Goal: Task Accomplishment & Management: Use online tool/utility

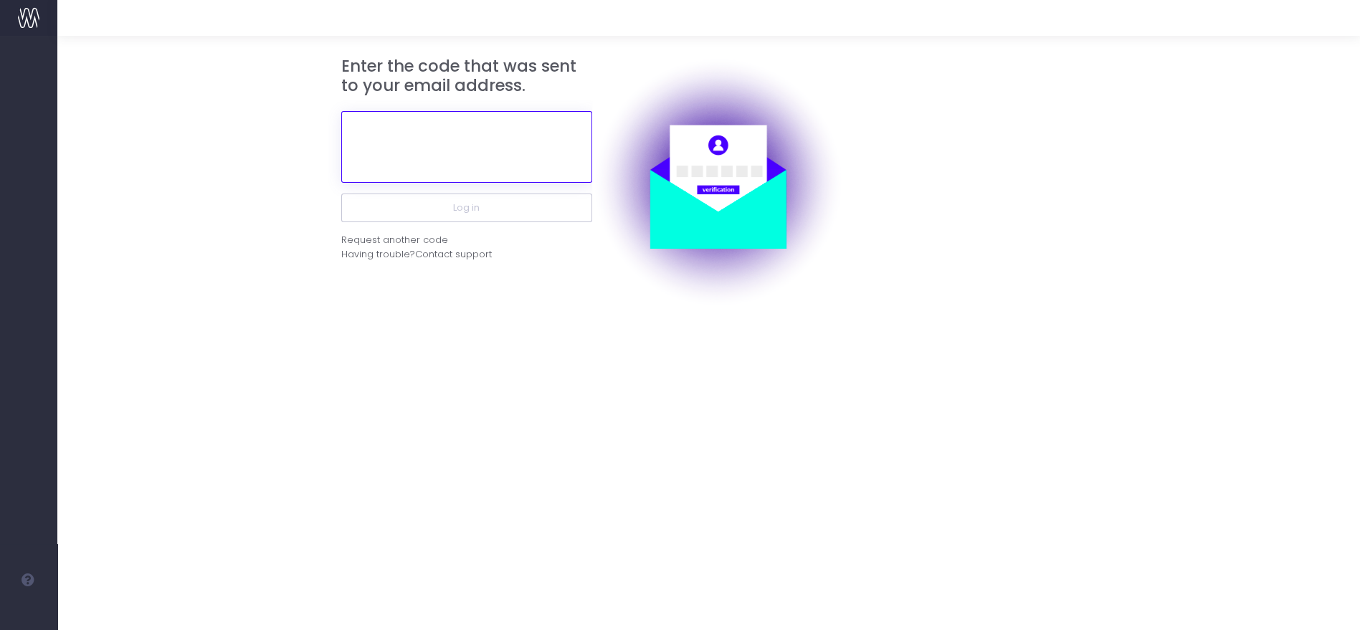
click at [529, 118] on input "text" at bounding box center [466, 147] width 251 height 72
paste input "700157"
click at [524, 181] on input "700157" at bounding box center [466, 147] width 251 height 72
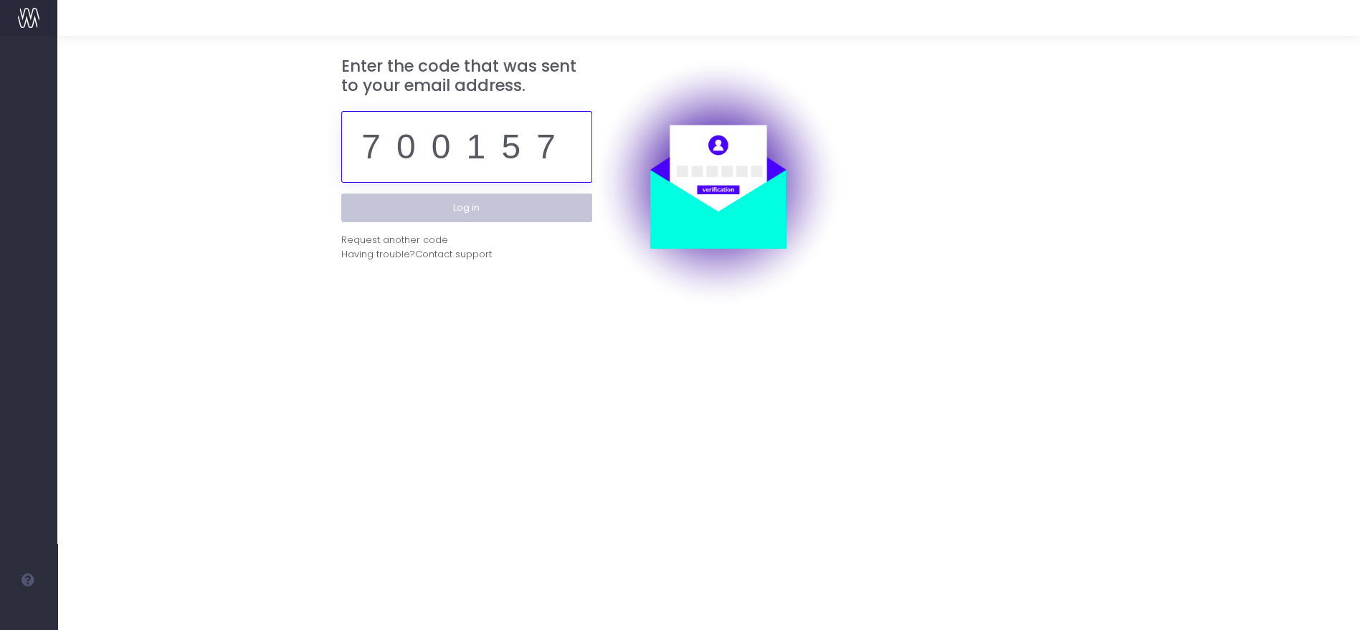
type input "700157"
click at [524, 199] on button "Log in" at bounding box center [466, 208] width 251 height 29
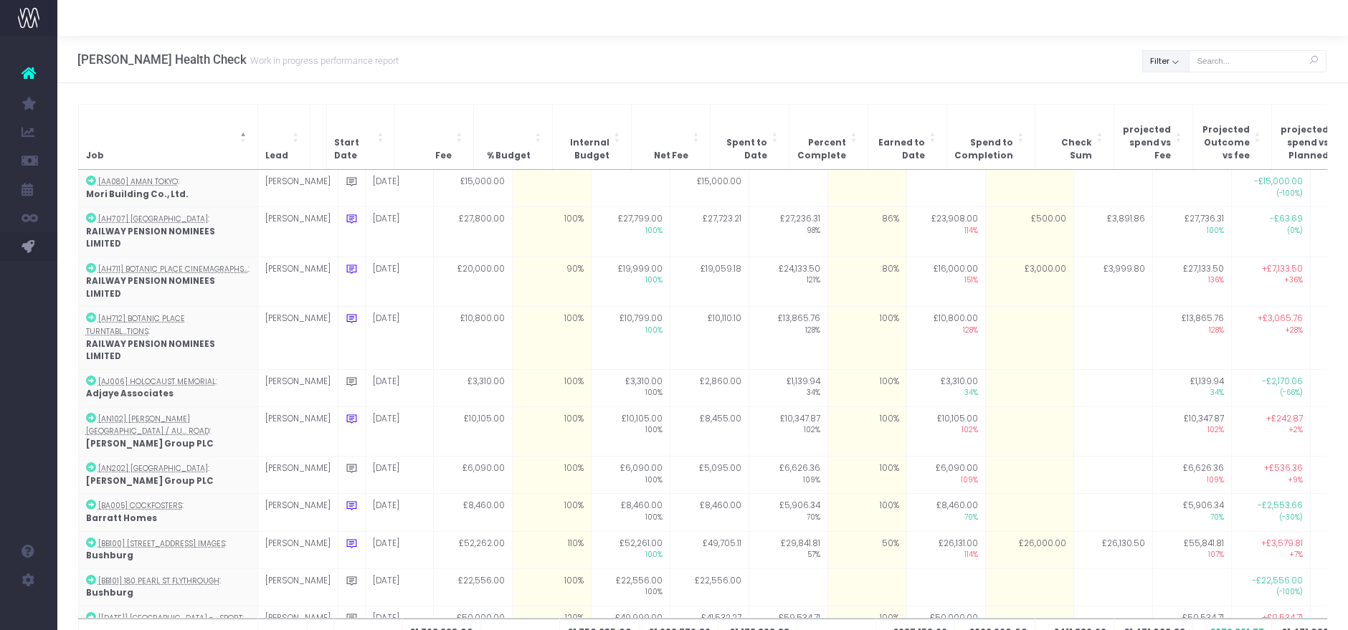
click at [1167, 62] on button "Filter" at bounding box center [1165, 61] width 47 height 22
click at [1167, 91] on span at bounding box center [1163, 93] width 13 height 13
click at [1178, 91] on input "All" at bounding box center [1182, 90] width 9 height 9
checkbox input "false"
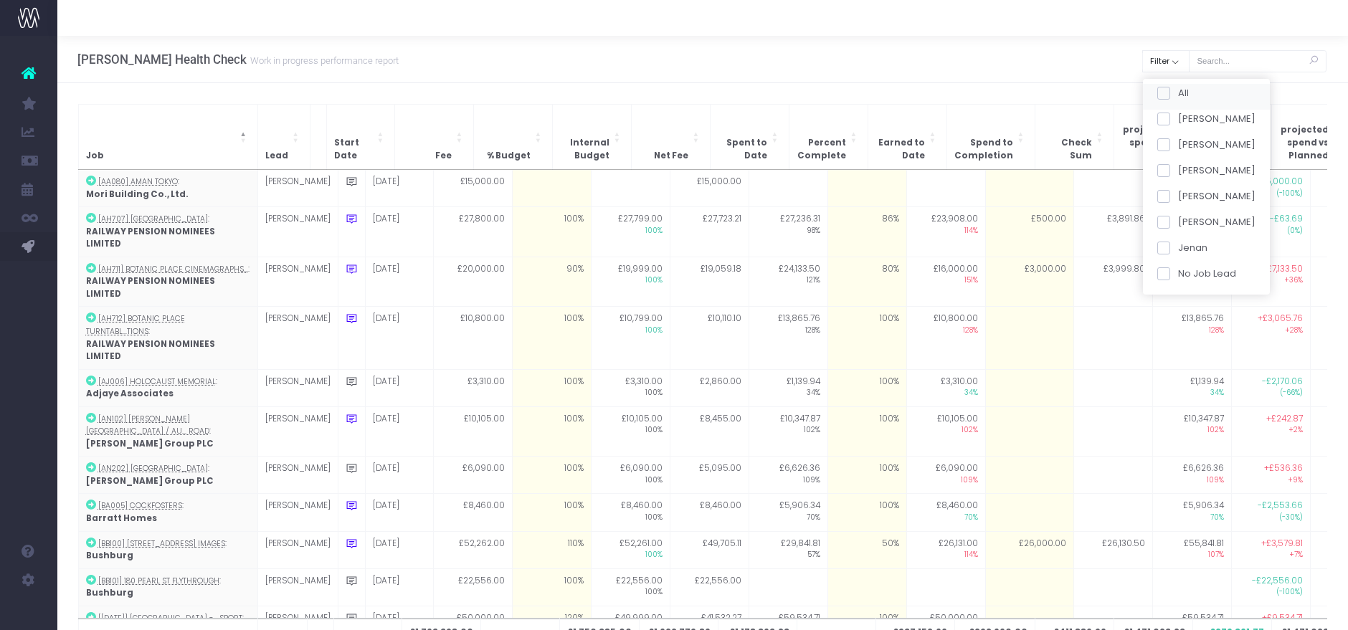
checkbox input "false"
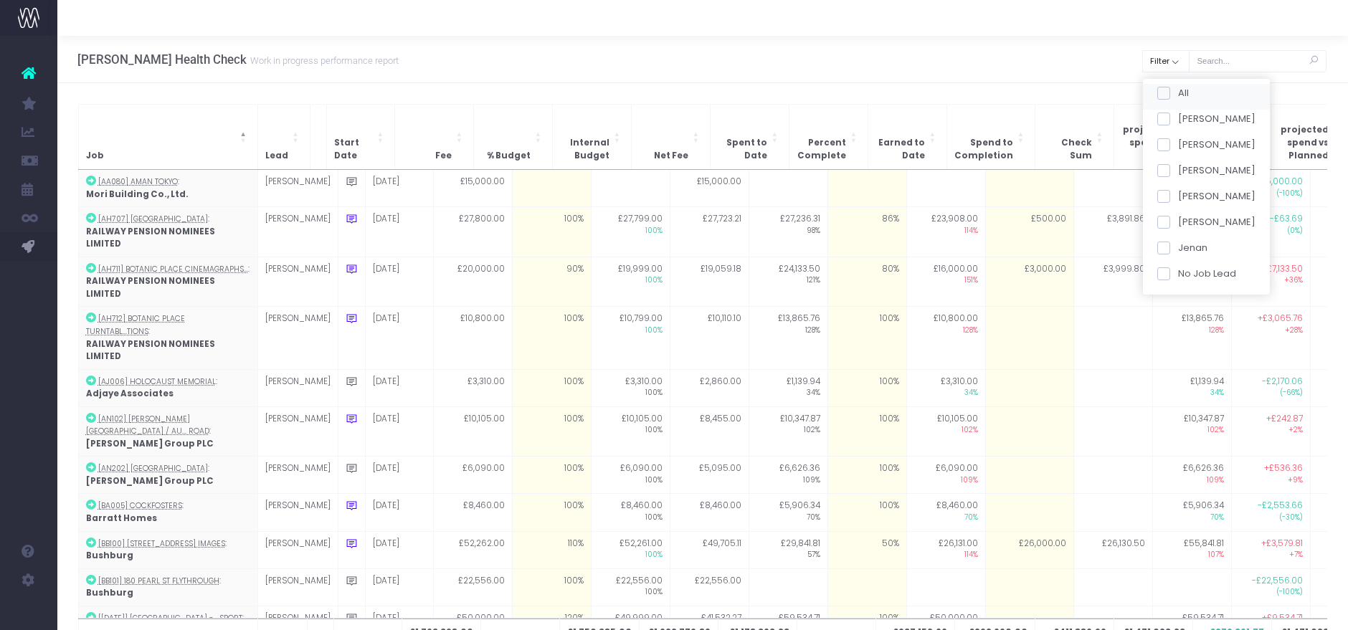
checkbox input "false"
click at [1167, 174] on span at bounding box center [1163, 170] width 13 height 13
click at [1178, 173] on input "Jess" at bounding box center [1182, 167] width 9 height 9
checkbox input "true"
click at [1173, 293] on button "Apply" at bounding box center [1175, 302] width 43 height 24
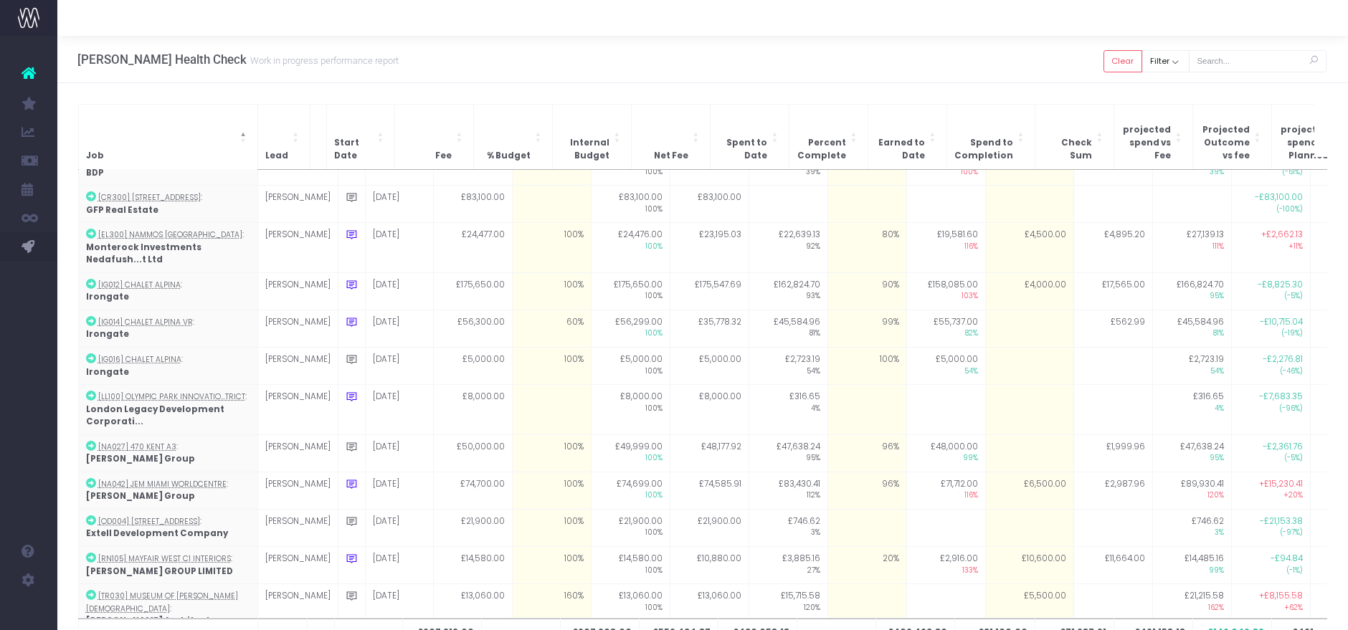
scroll to position [186, 0]
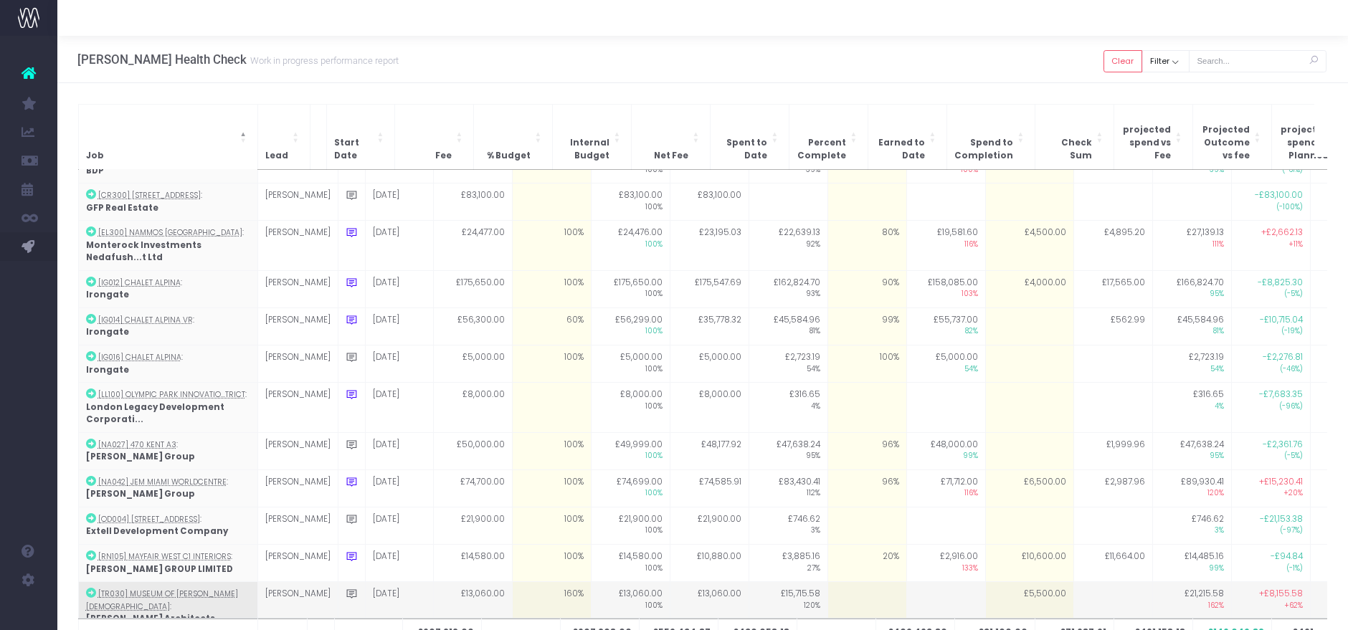
click at [990, 582] on td "£5,500.00" at bounding box center [1029, 606] width 88 height 49
type input "9500"
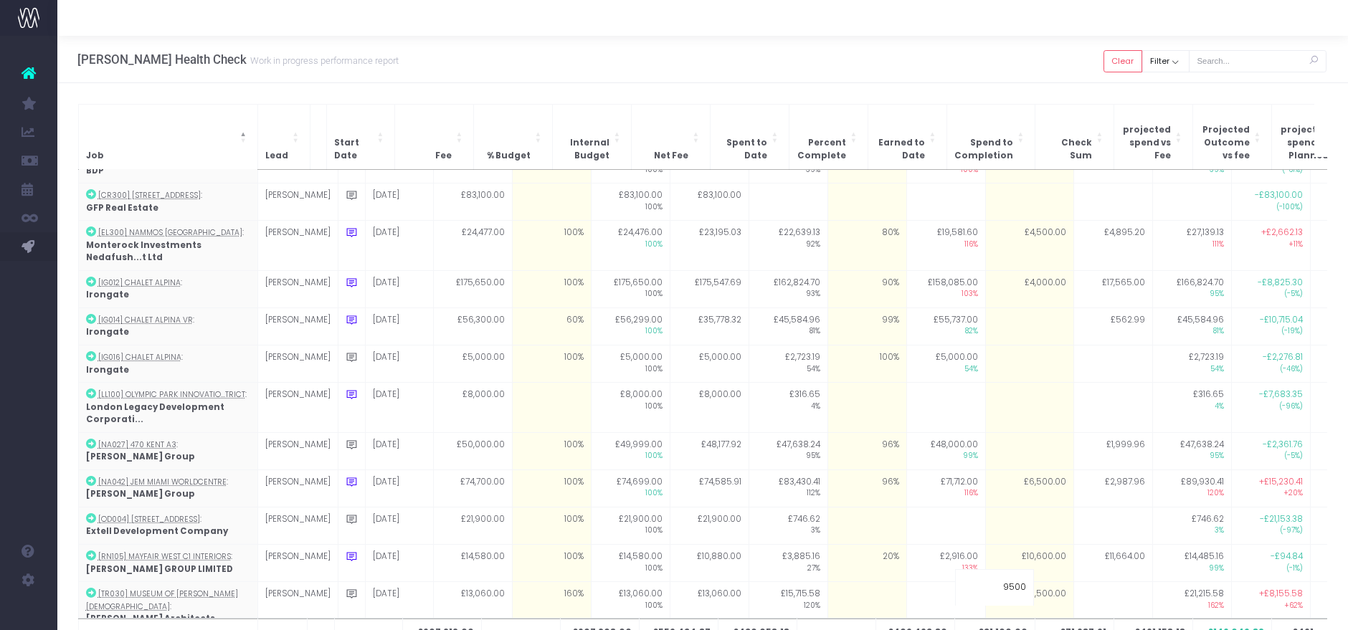
click at [914, 68] on div "Hayes Davidson Health Check Work in progress performance report Clear Filter Al…" at bounding box center [702, 59] width 1291 height 47
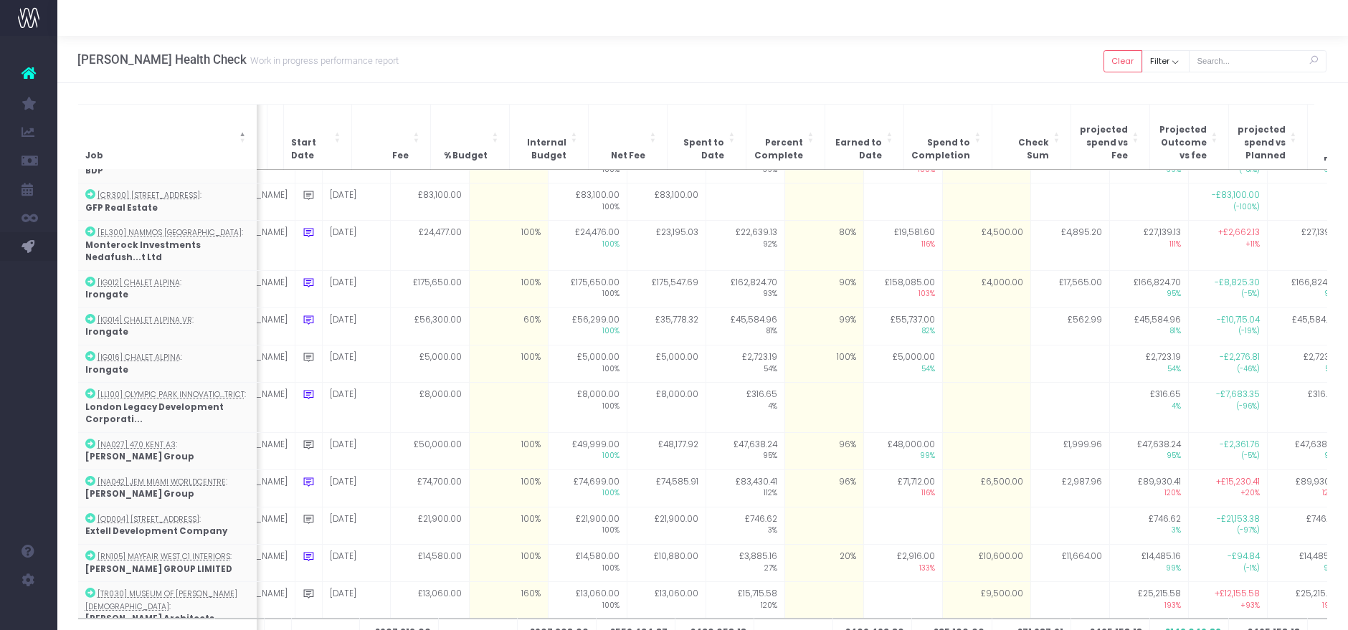
scroll to position [0, 0]
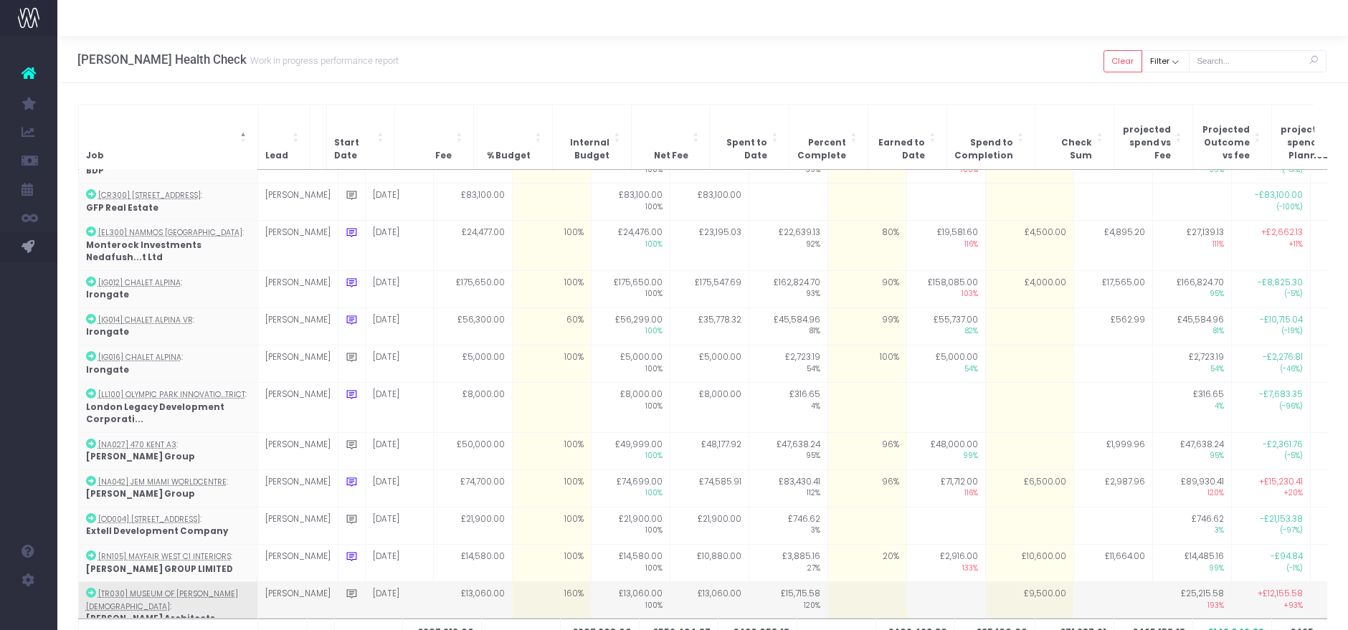
click at [1004, 582] on td "£9,500.00" at bounding box center [1029, 606] width 88 height 49
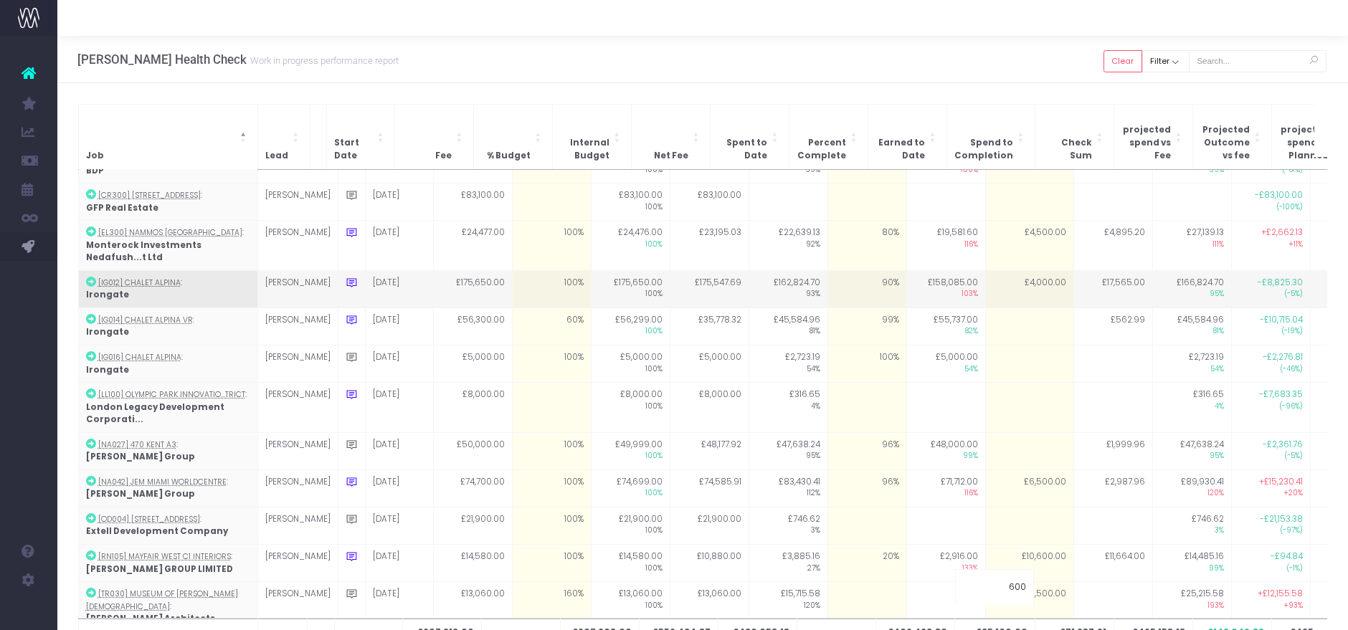
type input "6000"
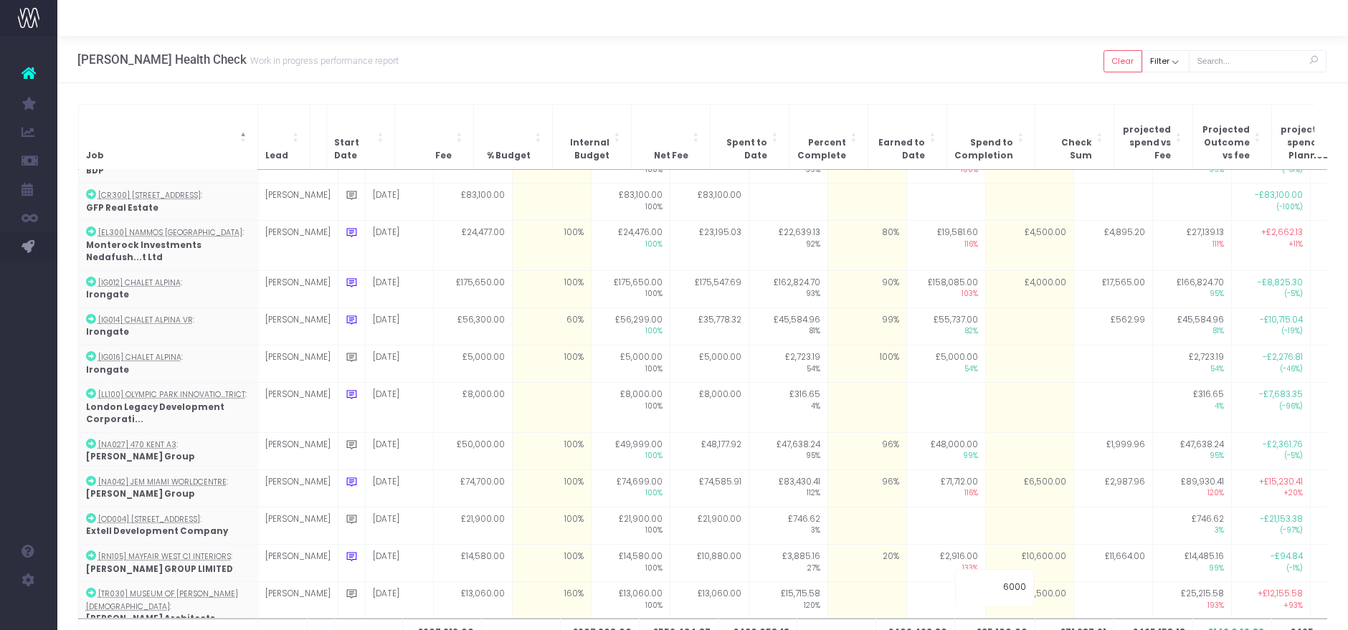
click at [965, 80] on div "Hayes Davidson Health Check Work in progress performance report Clear Filter Al…" at bounding box center [702, 59] width 1291 height 47
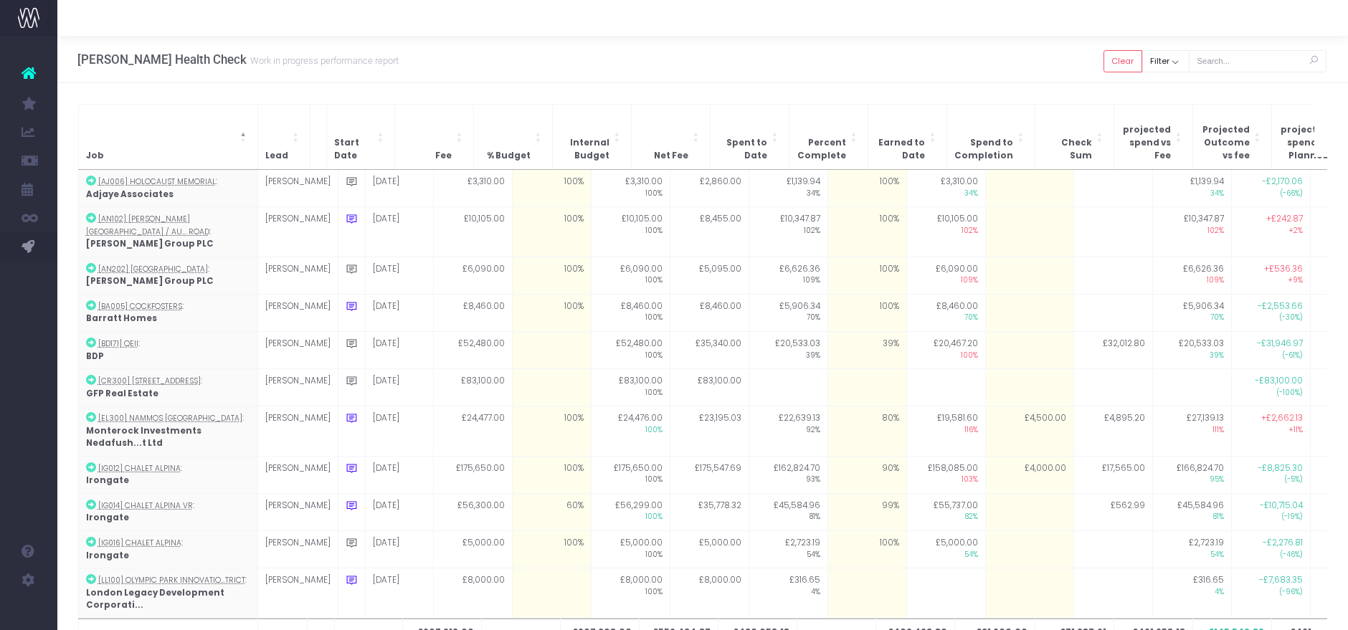
scroll to position [186, 0]
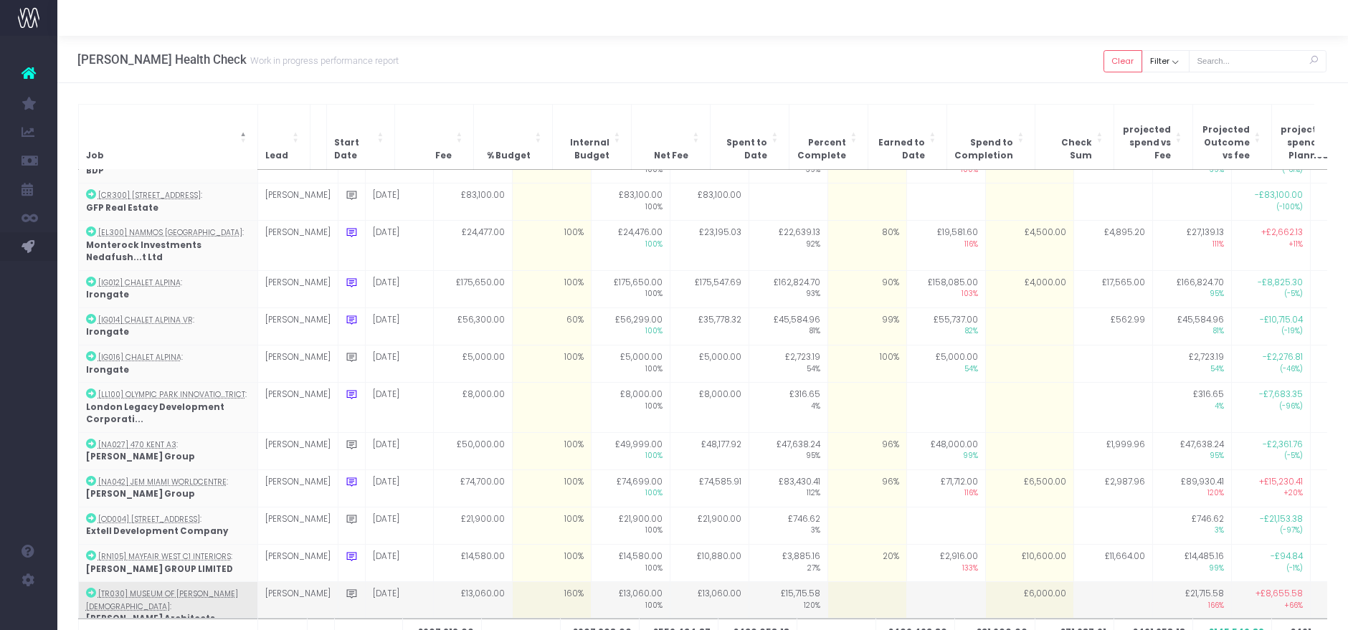
click at [1002, 582] on td "£6,000.00" at bounding box center [1029, 606] width 88 height 49
type input "5800"
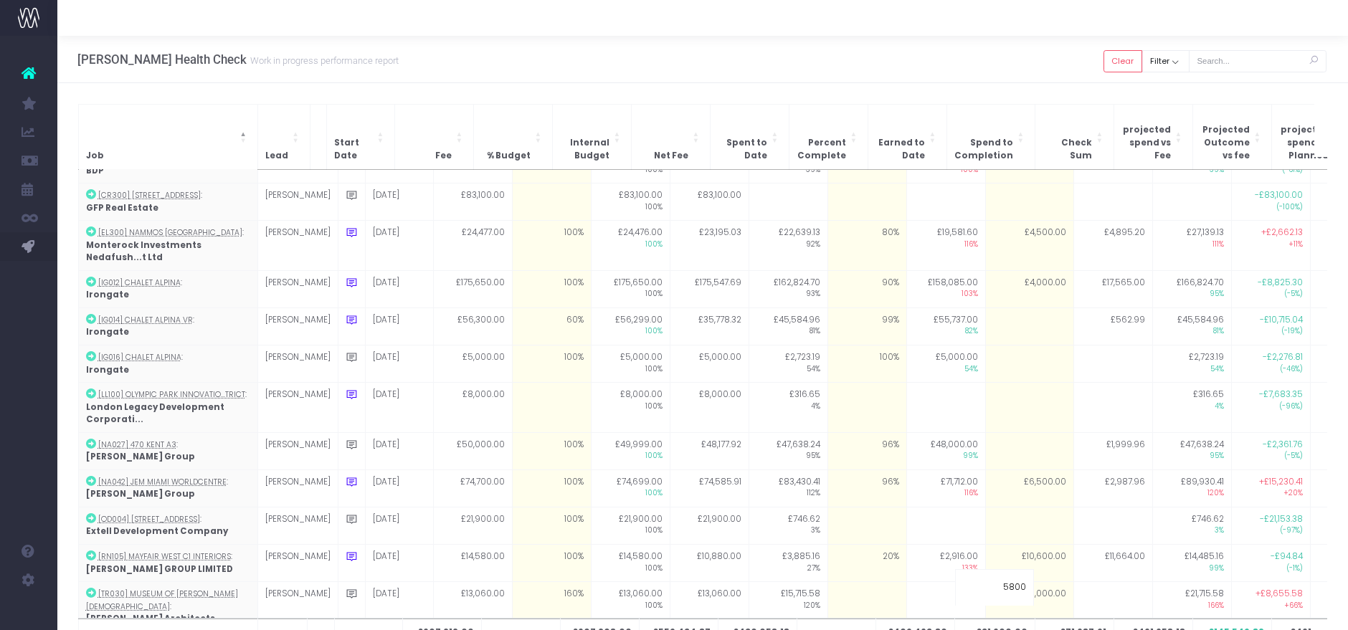
click at [952, 92] on div "Job Lead Start Date Fee % Budget Internal Budget Net Fee Spent to Date Percent …" at bounding box center [702, 387] width 1291 height 609
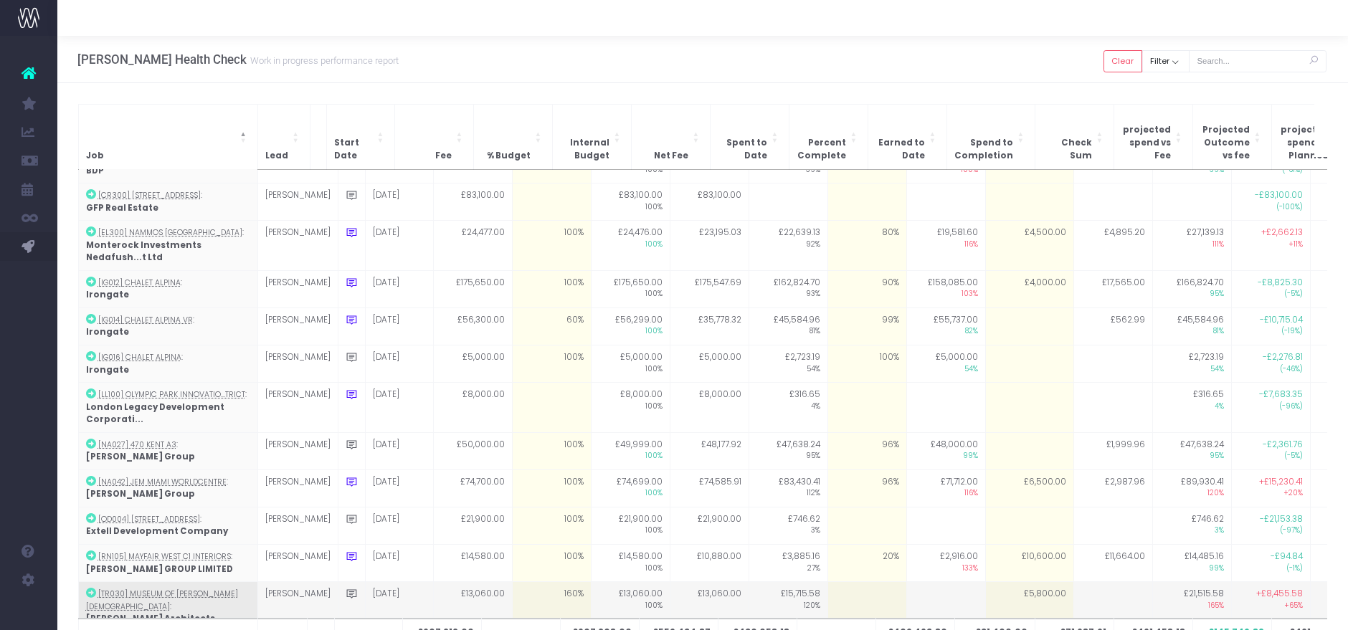
click at [1028, 586] on td "£5,800.00" at bounding box center [1029, 606] width 88 height 49
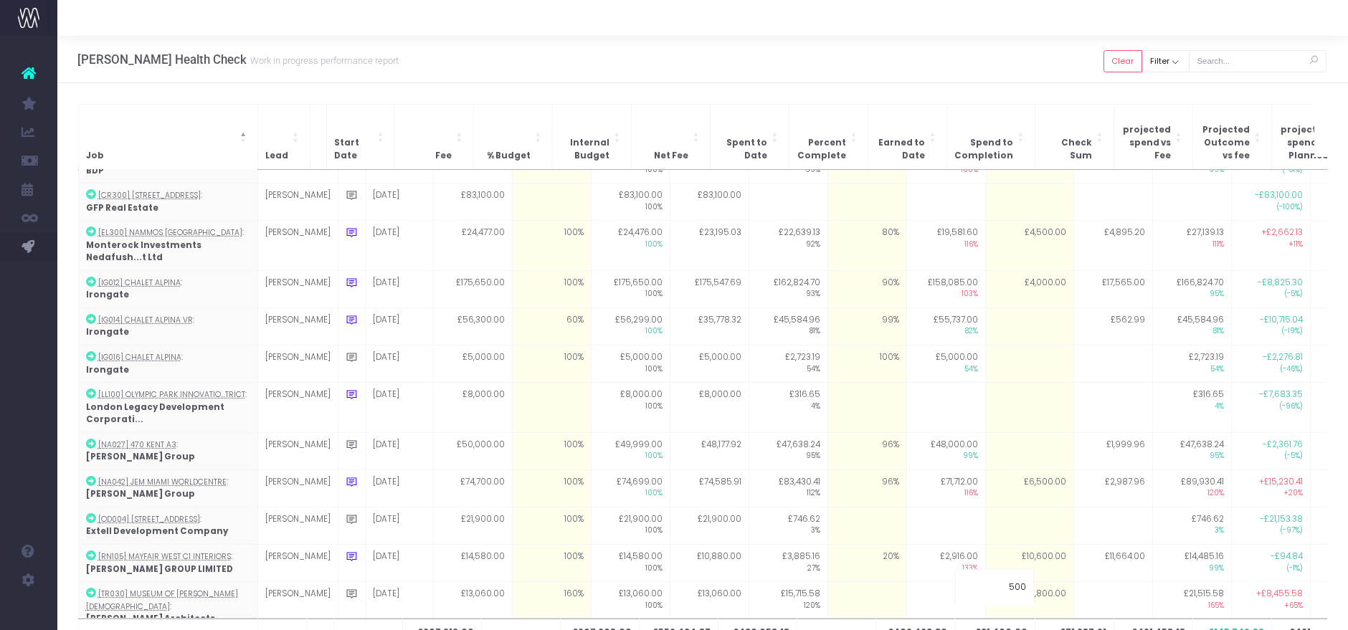
type input "5000"
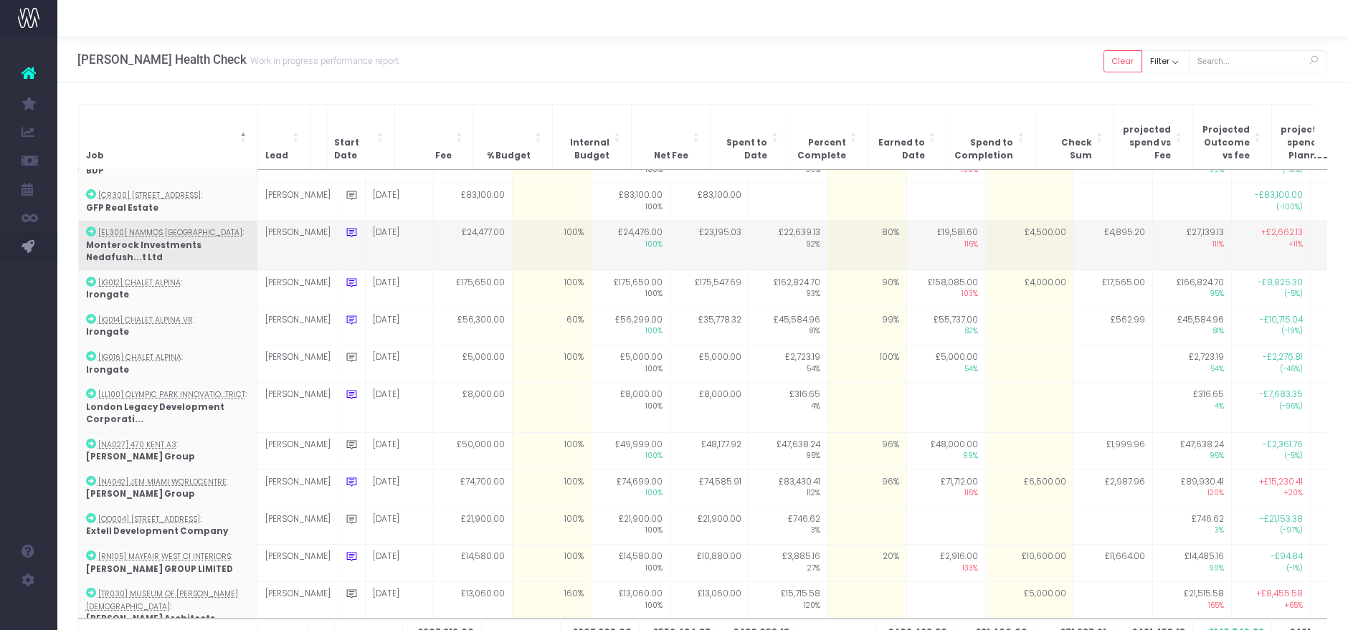
drag, startPoint x: 997, startPoint y: 54, endPoint x: 1002, endPoint y: 202, distance: 147.8
click at [997, 55] on div "Hayes Davidson Health Check Work in progress performance report Clear Filter Al…" at bounding box center [702, 59] width 1291 height 47
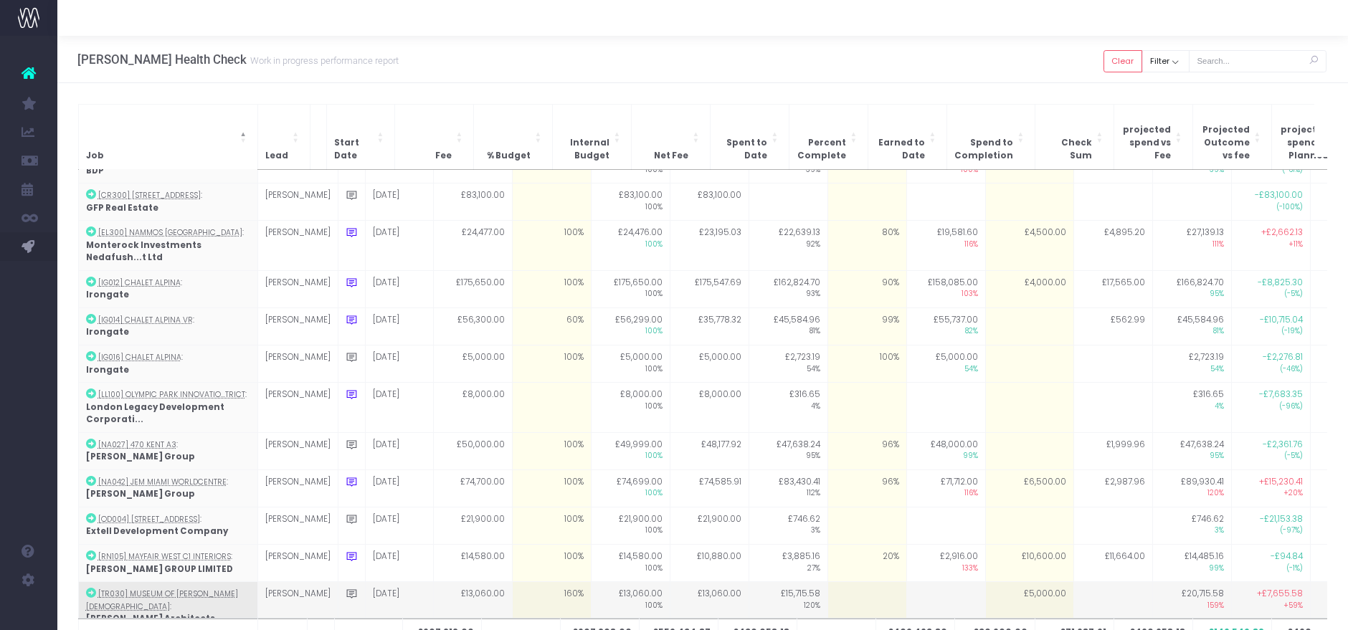
click at [995, 582] on td "£5,000.00" at bounding box center [1029, 606] width 88 height 49
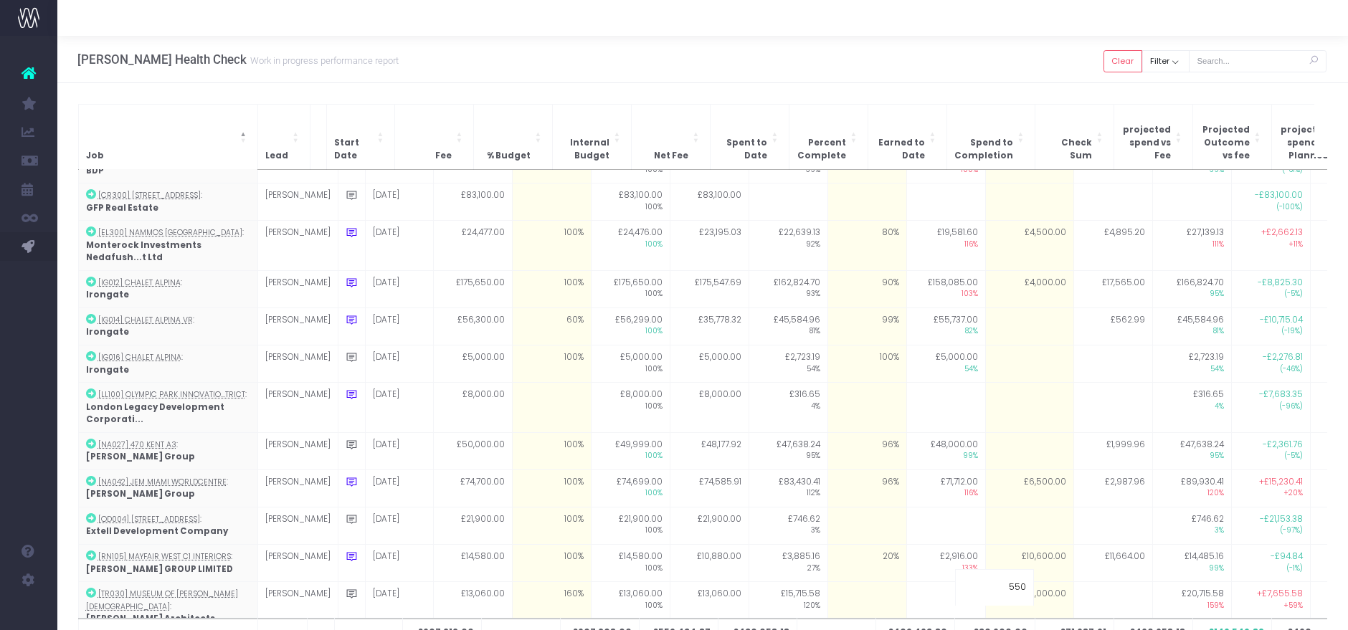
type input "5500"
click at [1005, 51] on div "Hayes Davidson Health Check Work in progress performance report Clear Filter Al…" at bounding box center [702, 59] width 1291 height 47
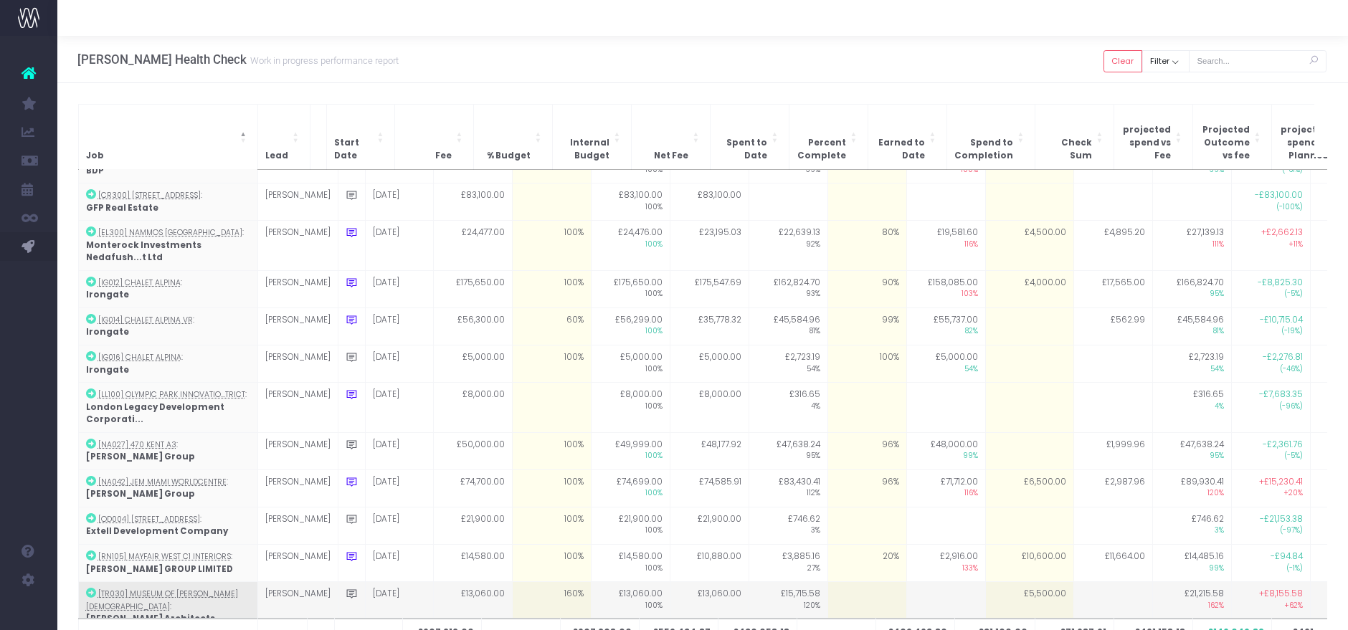
click at [1018, 582] on td "£5,500.00" at bounding box center [1029, 606] width 88 height 49
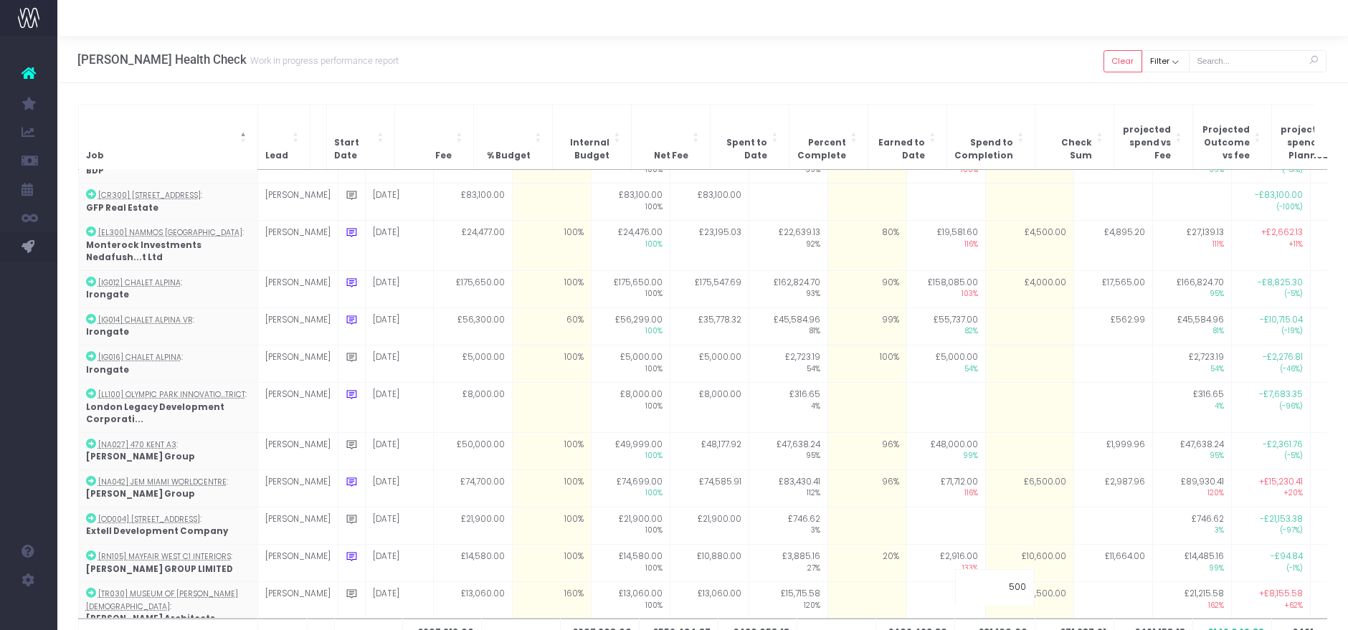
type input "5000"
click at [949, 49] on div "Hayes Davidson Health Check Work in progress performance report Clear Filter Al…" at bounding box center [702, 59] width 1291 height 47
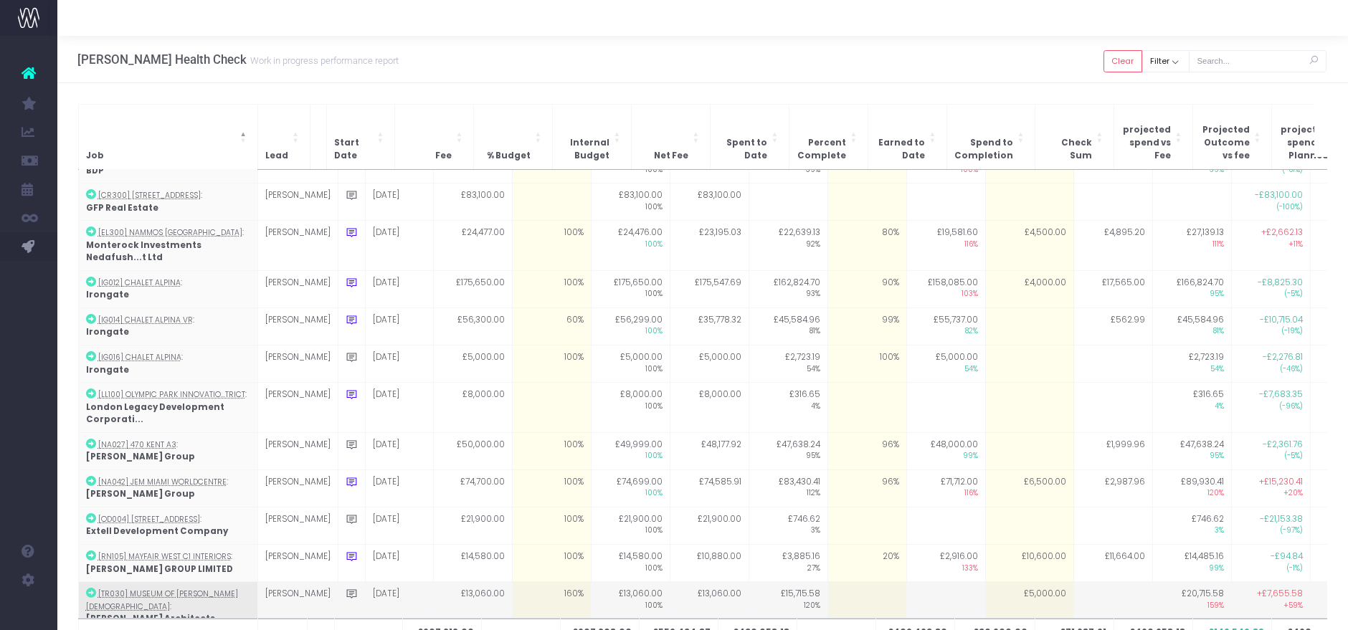
click at [985, 582] on td "£5,000.00" at bounding box center [1029, 606] width 88 height 49
type input "9500"
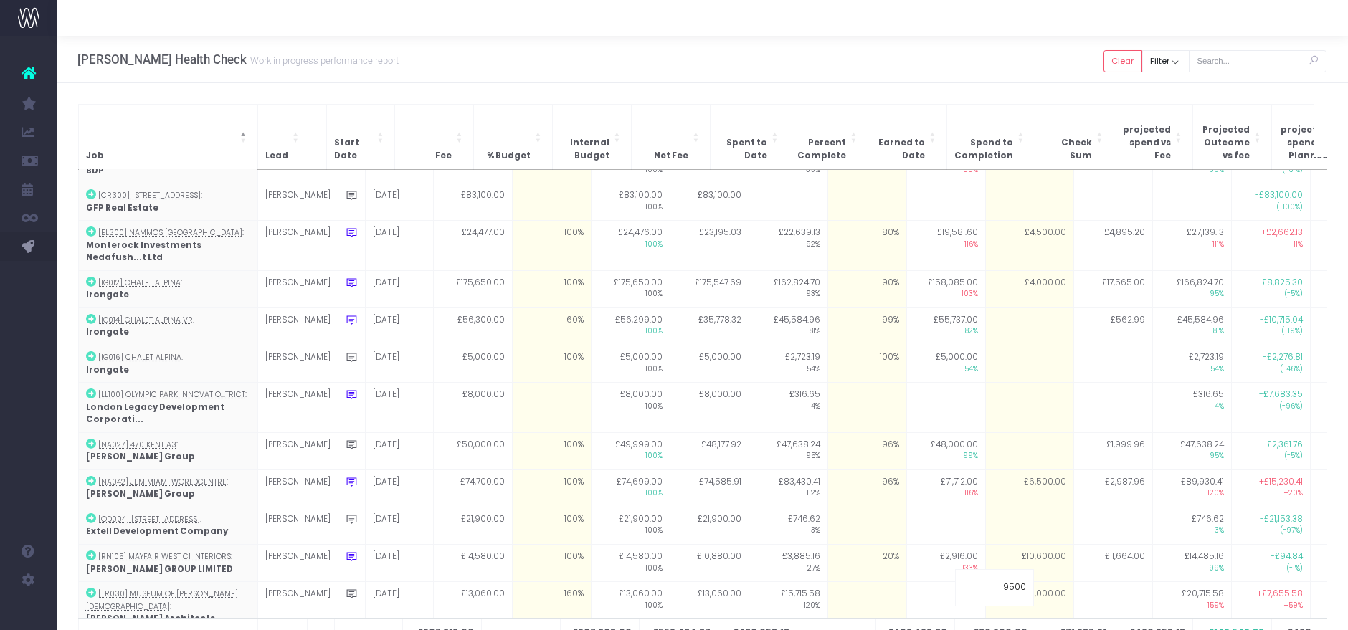
click at [921, 32] on div at bounding box center [702, 18] width 1291 height 36
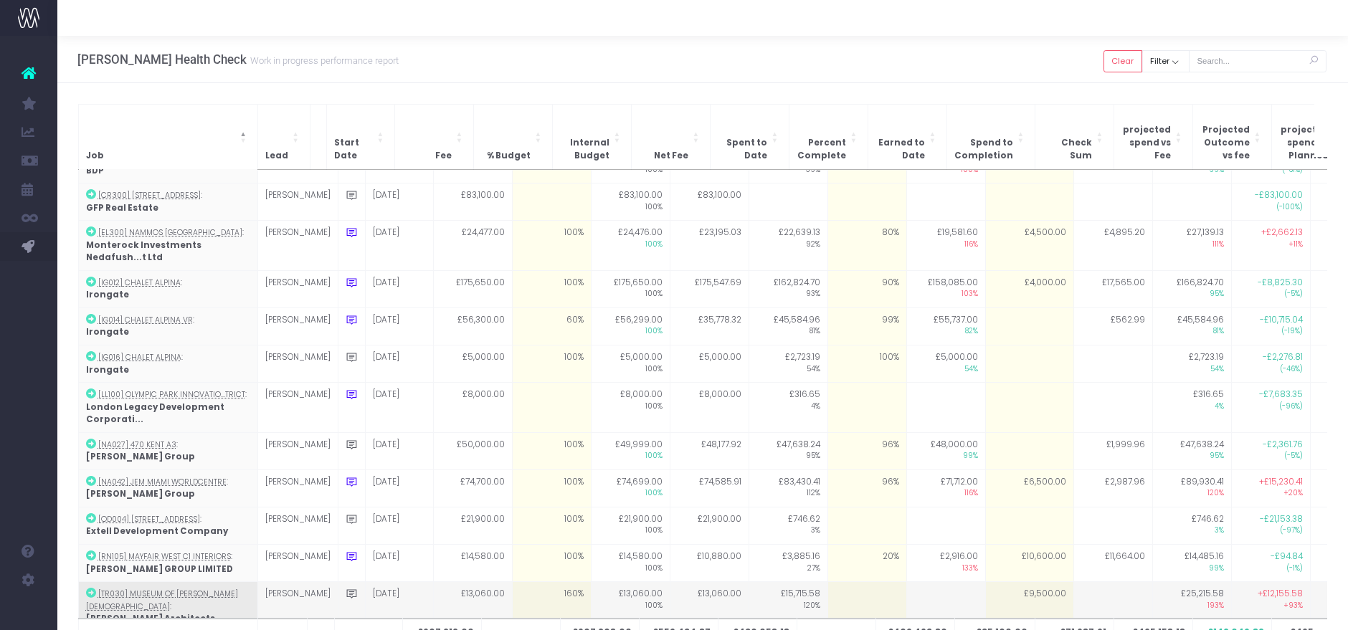
click at [1016, 582] on td "£9,500.00" at bounding box center [1029, 606] width 88 height 49
type input "6000"
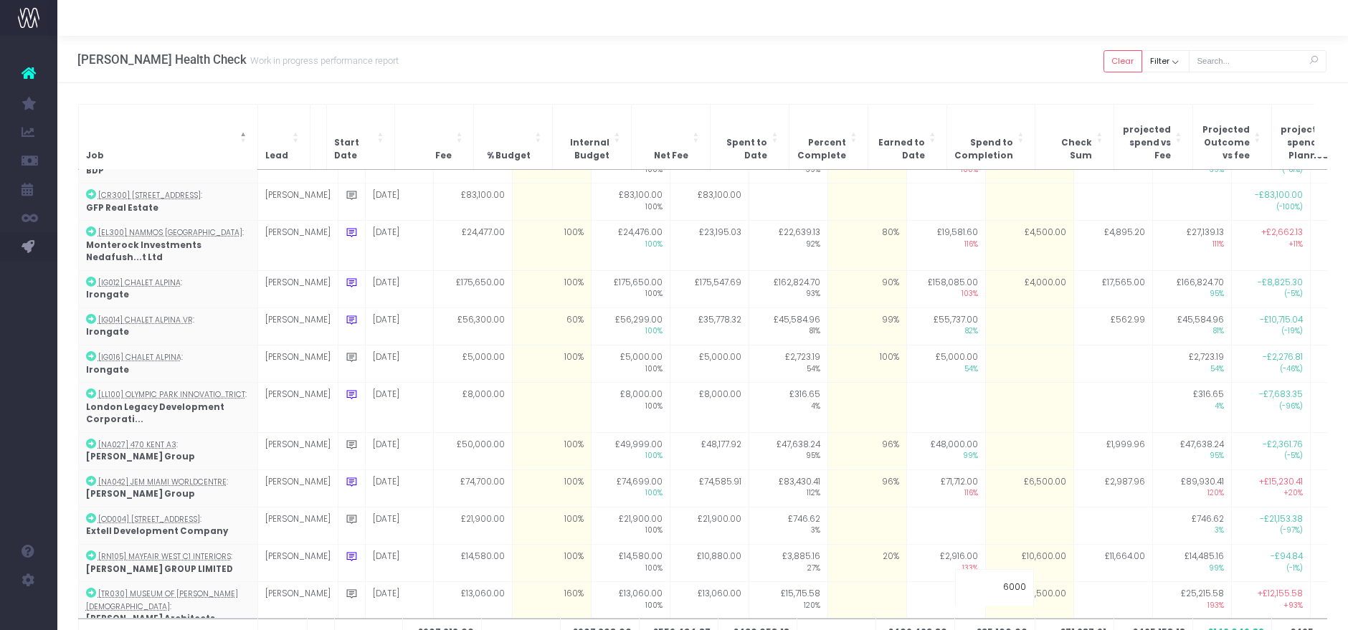
click at [948, 77] on div "Hayes Davidson Health Check Work in progress performance report Clear Filter Al…" at bounding box center [702, 59] width 1291 height 47
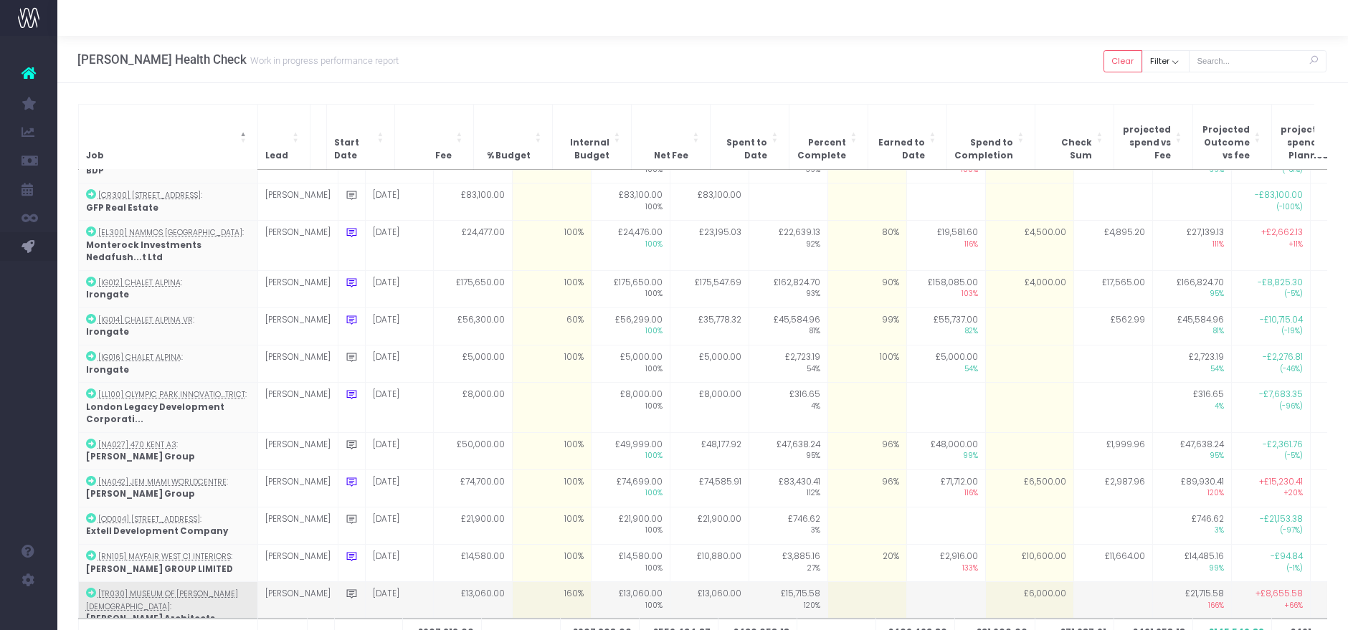
click at [999, 582] on td "£6,000.00" at bounding box center [1029, 606] width 88 height 49
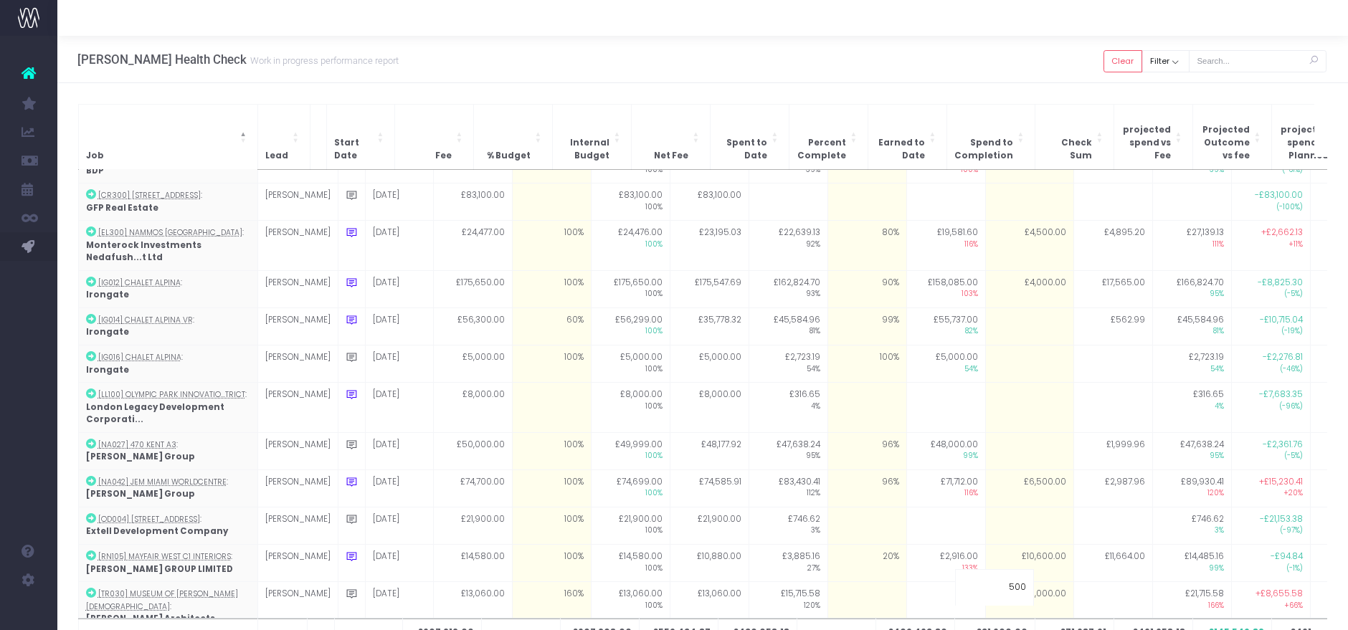
type input "5000"
click at [952, 47] on div "Hayes Davidson Health Check Work in progress performance report Clear Filter Al…" at bounding box center [702, 59] width 1291 height 47
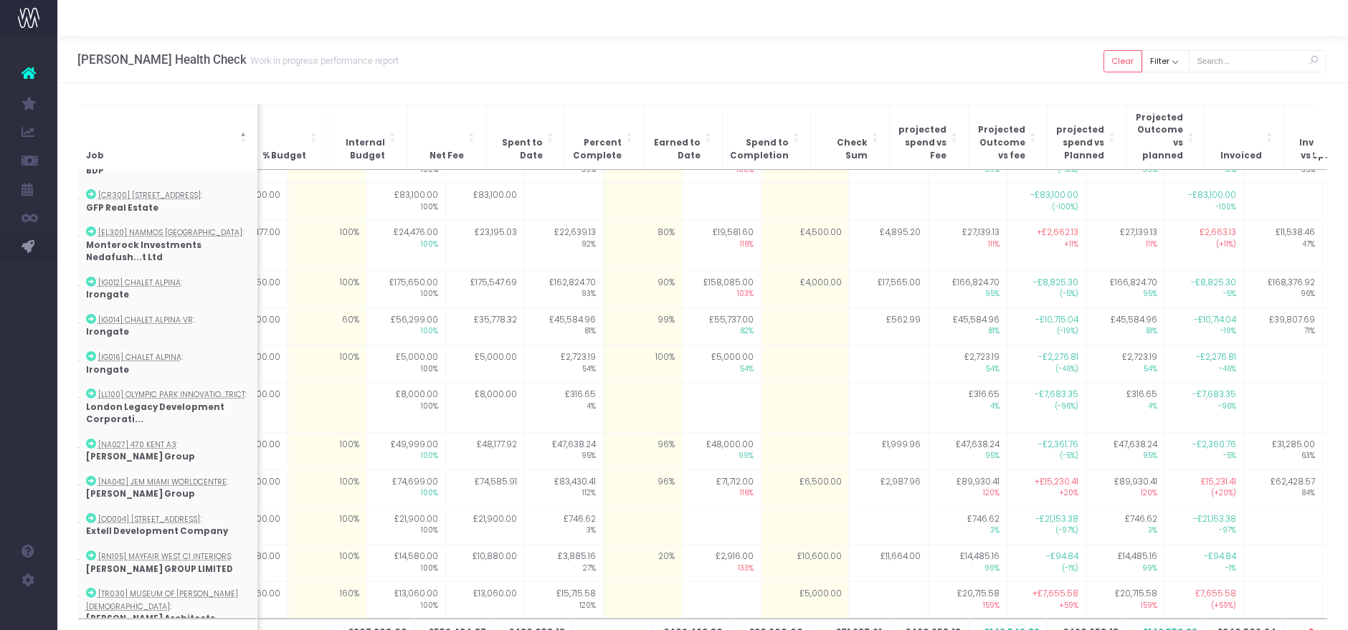
scroll to position [0, 0]
